Goal: Communication & Community: Answer question/provide support

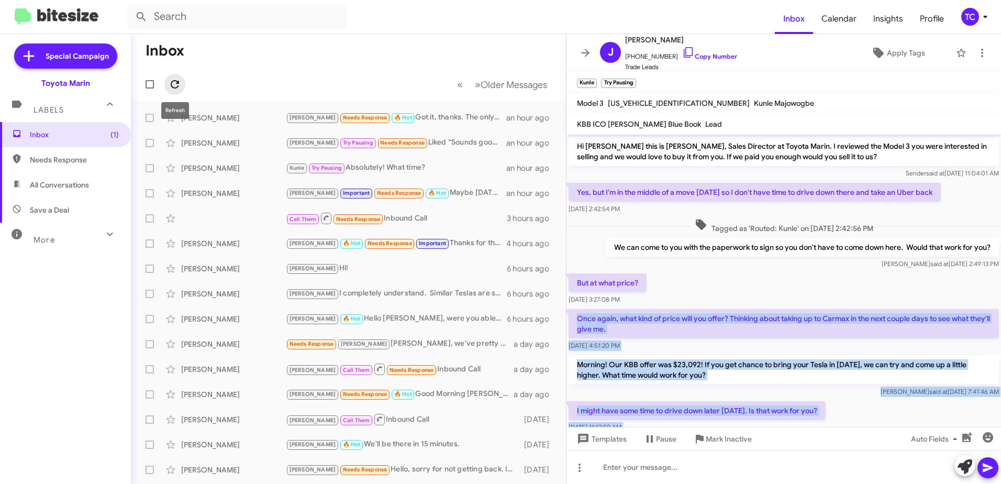
click at [176, 82] on icon at bounding box center [175, 84] width 13 height 13
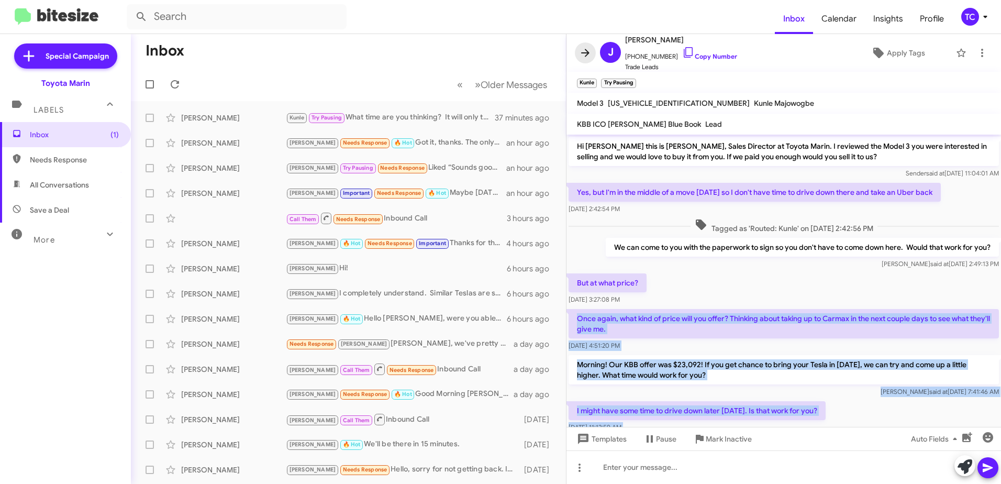
click at [584, 51] on icon at bounding box center [585, 53] width 13 height 13
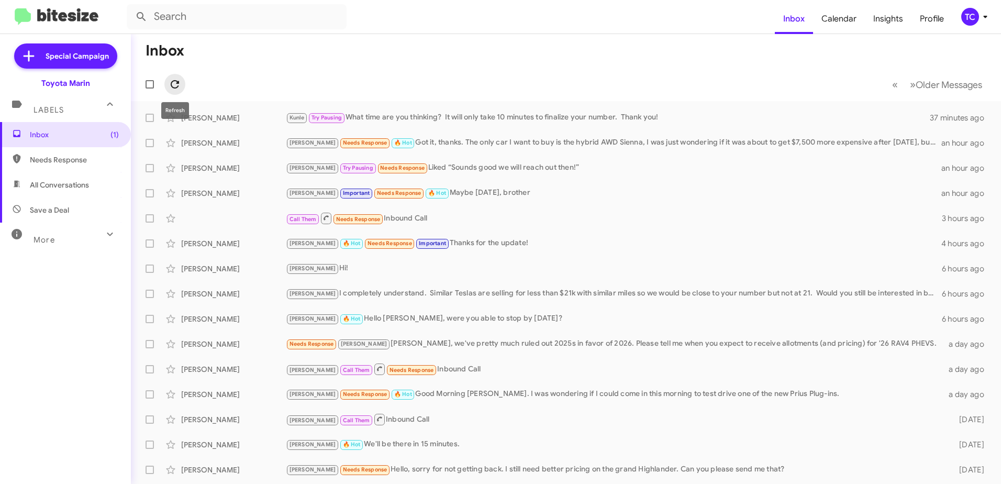
click at [176, 85] on icon at bounding box center [175, 84] width 13 height 13
click at [54, 157] on span "Needs Response" at bounding box center [74, 159] width 89 height 10
type input "in:needs-response"
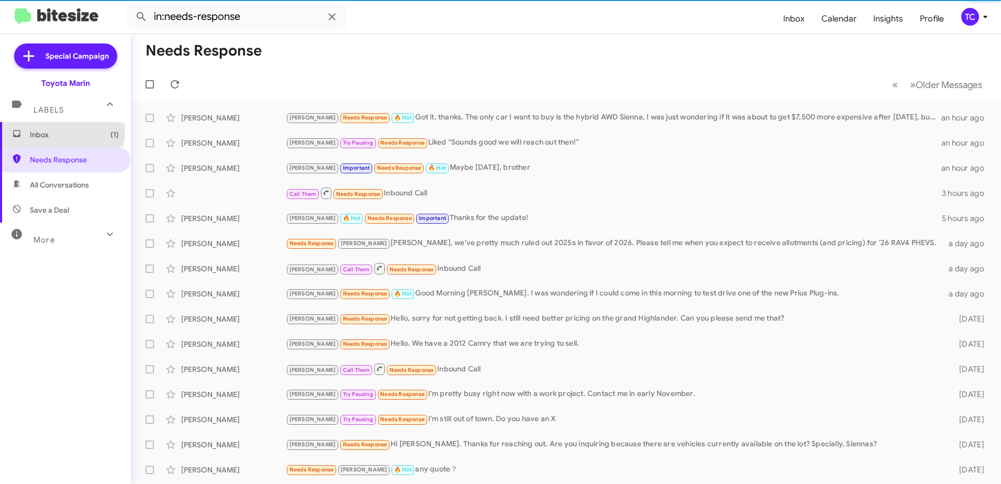
click at [40, 129] on span "Inbox (1)" at bounding box center [74, 134] width 89 height 10
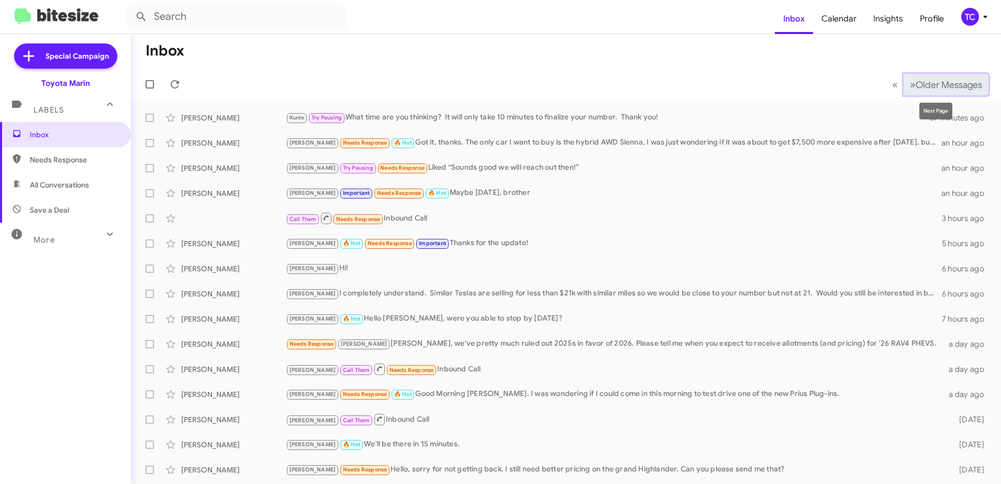
click at [903, 83] on button "» Next Older Messages" at bounding box center [945, 84] width 85 height 21
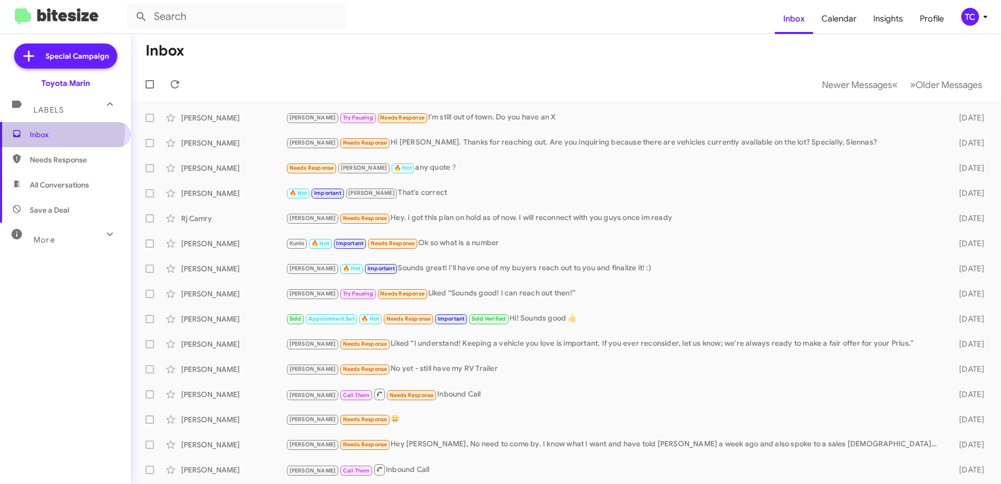
click at [57, 130] on span "Inbox" at bounding box center [74, 134] width 89 height 10
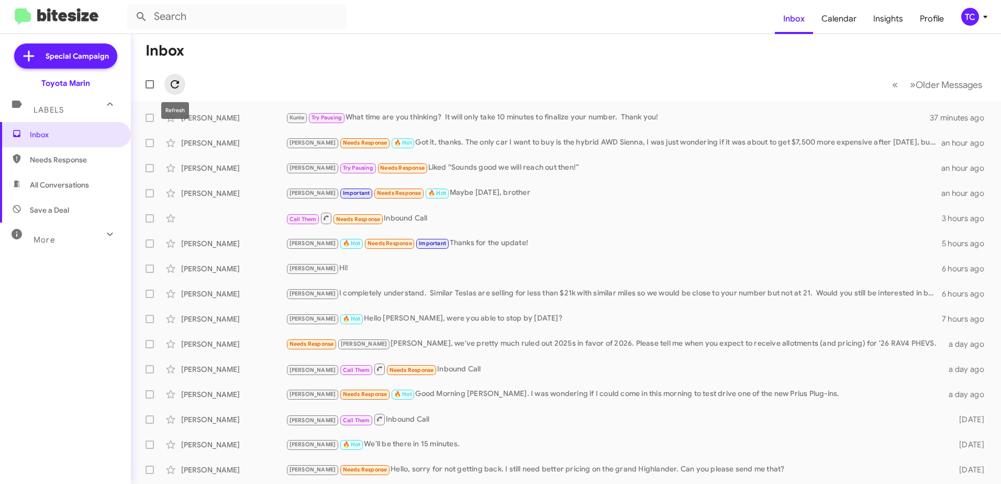
click at [177, 87] on icon at bounding box center [175, 84] width 8 height 8
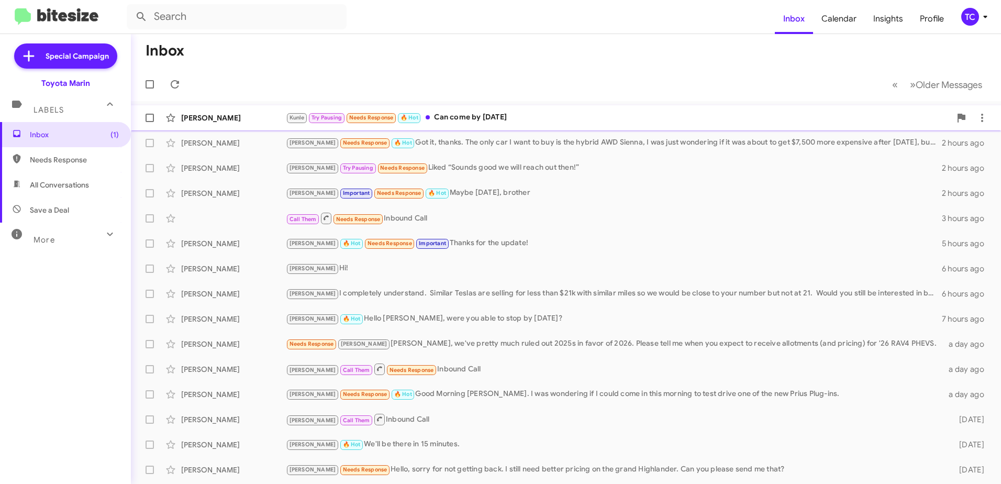
click at [453, 122] on div "Kunle Try Pausing Needs Response 🔥 Hot Can come by [DATE]" at bounding box center [618, 117] width 665 height 12
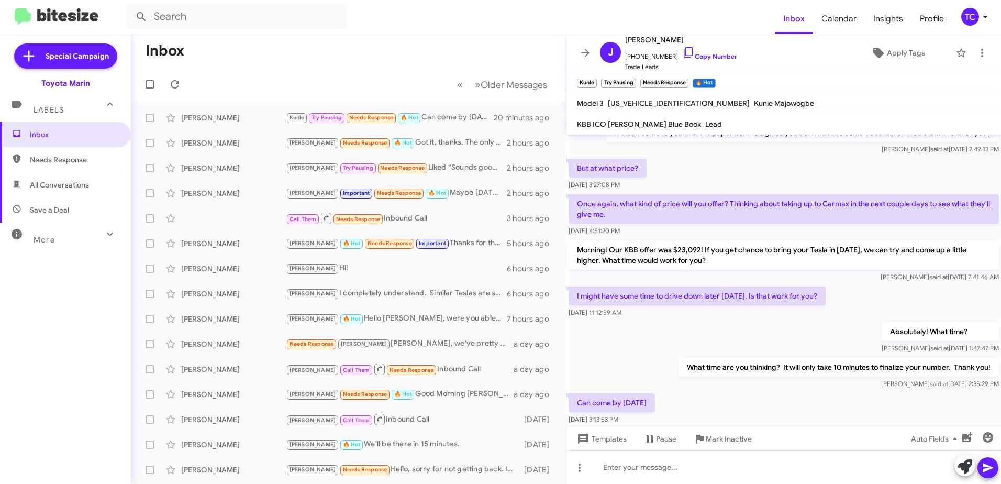
scroll to position [143, 0]
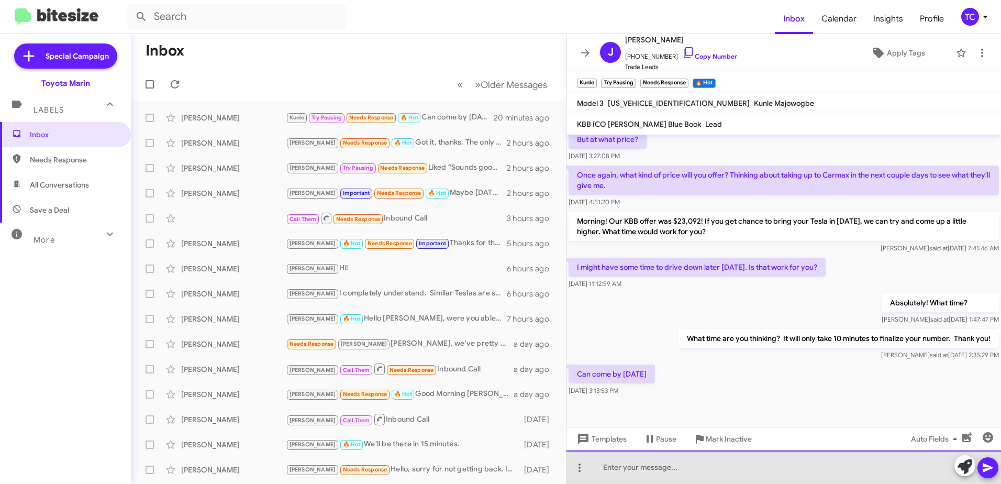
click at [761, 462] on div at bounding box center [783, 466] width 434 height 33
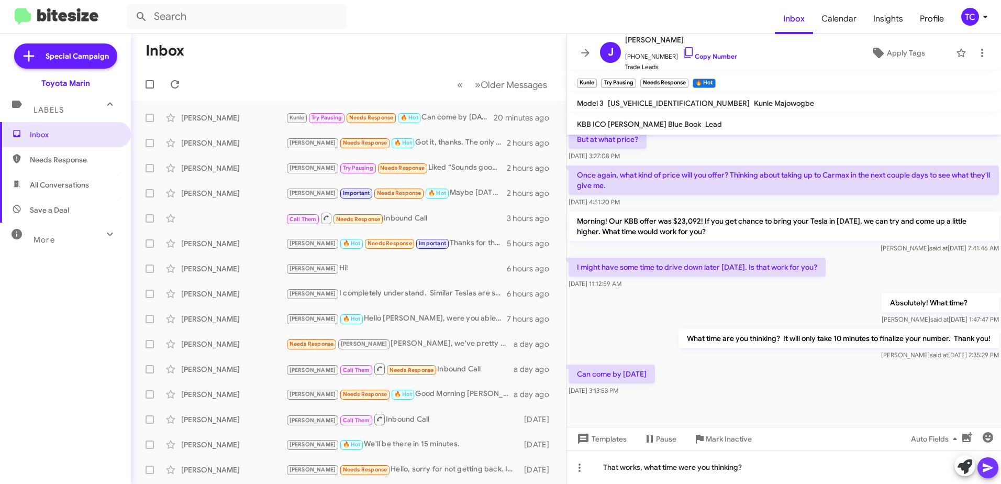
click at [990, 475] on span at bounding box center [987, 467] width 13 height 21
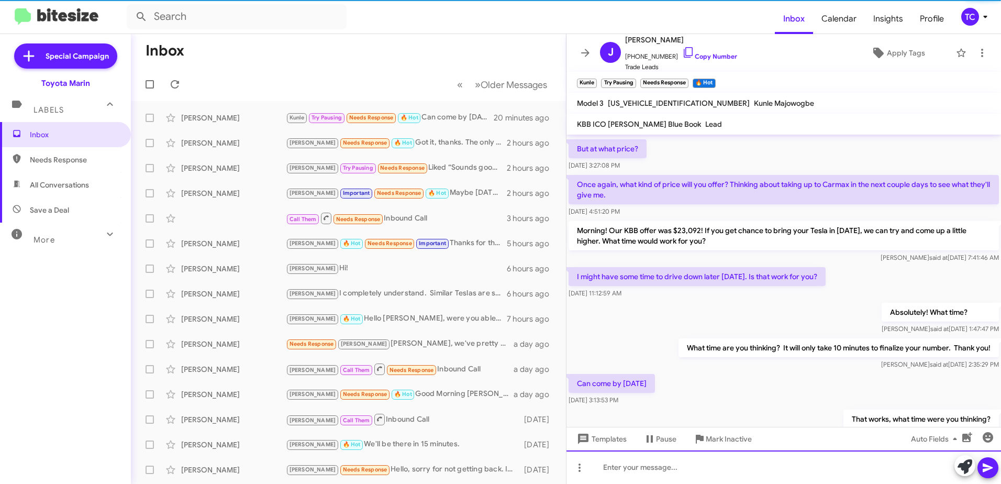
scroll to position [182, 0]
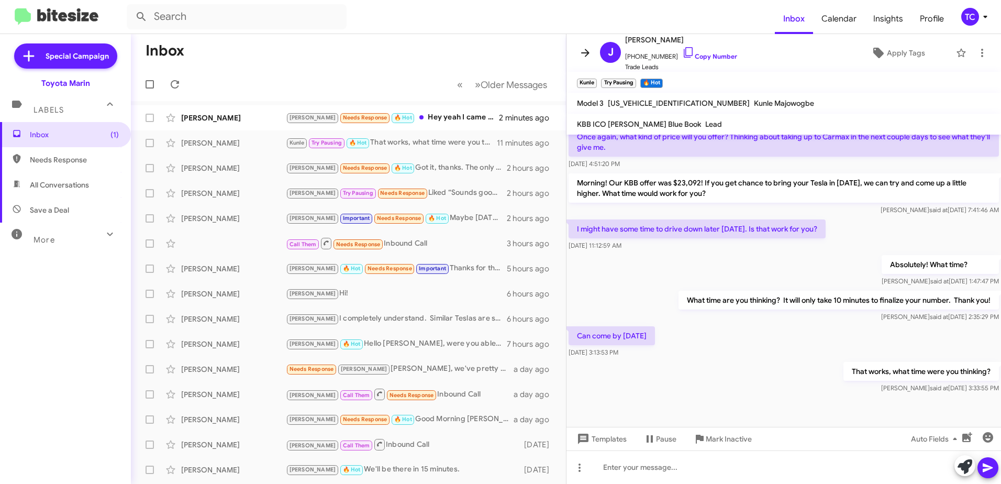
click at [584, 52] on icon at bounding box center [585, 53] width 8 height 8
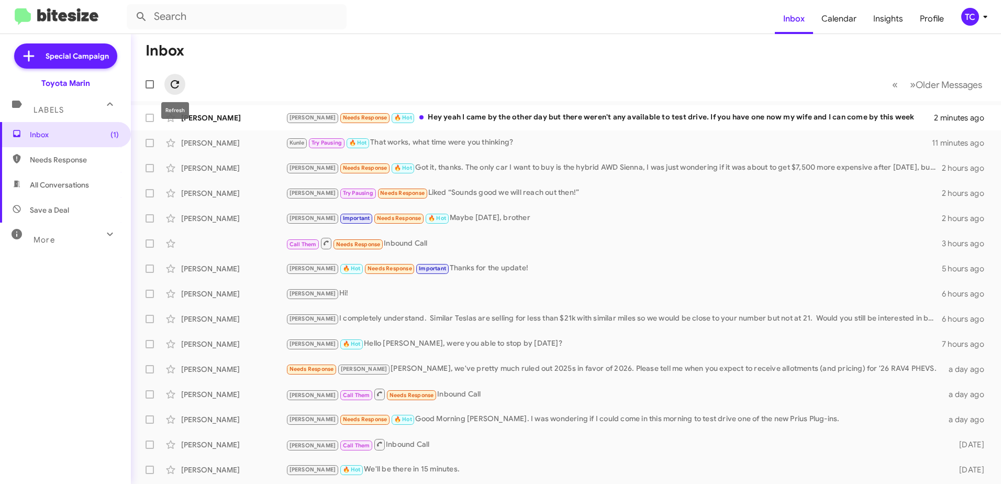
click at [177, 84] on icon at bounding box center [175, 84] width 8 height 8
